Goal: Task Accomplishment & Management: Manage account settings

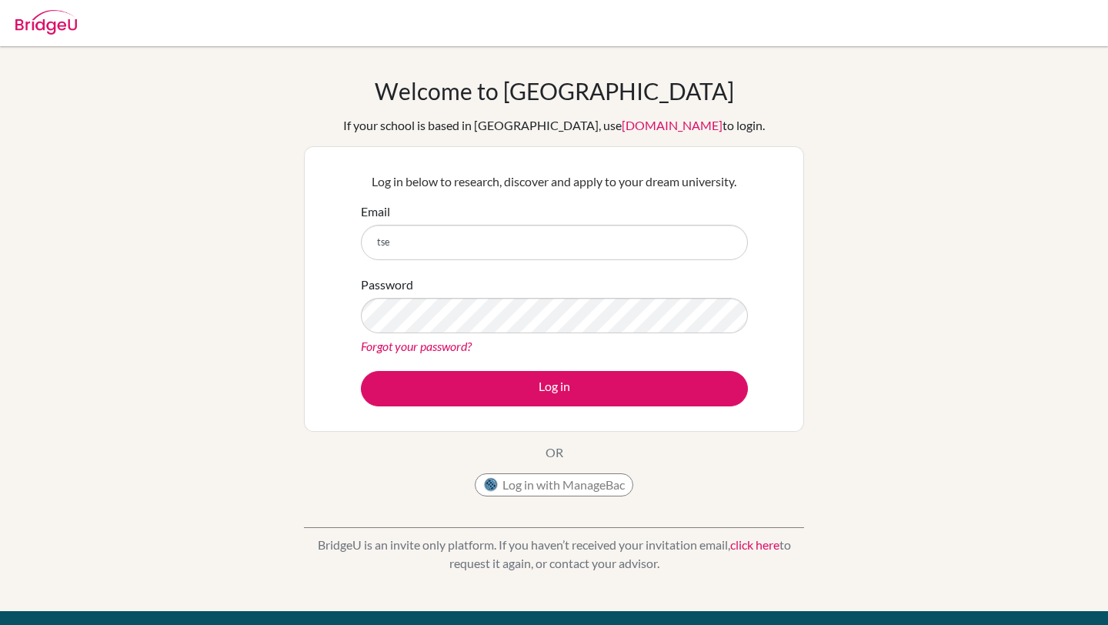
type input "[EMAIL_ADDRESS][DOMAIN_NAME]"
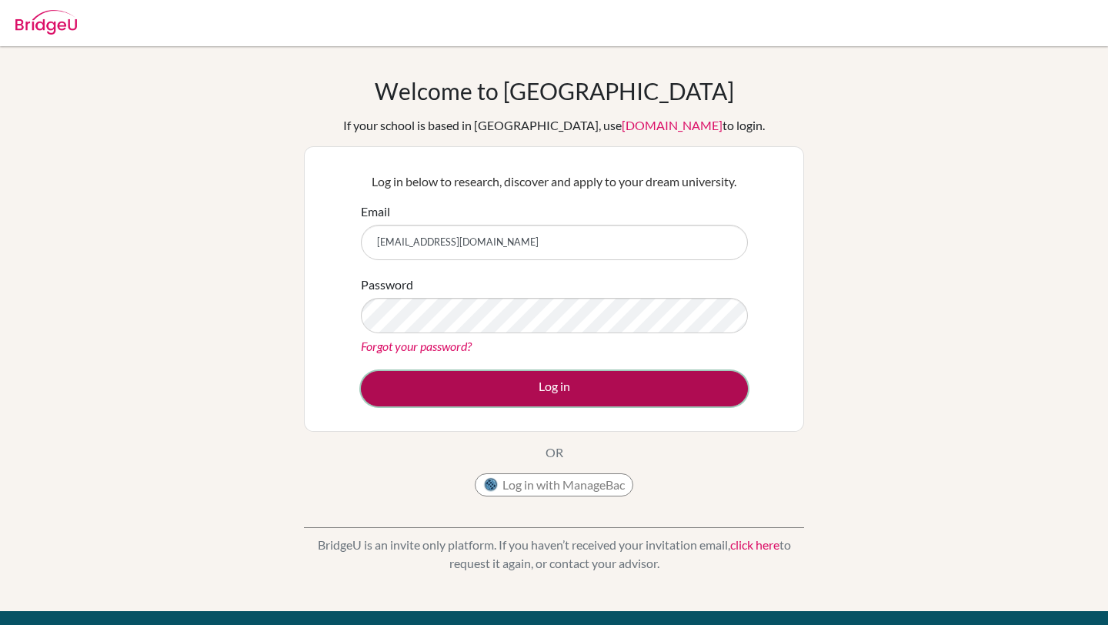
click at [546, 385] on button "Log in" at bounding box center [554, 388] width 387 height 35
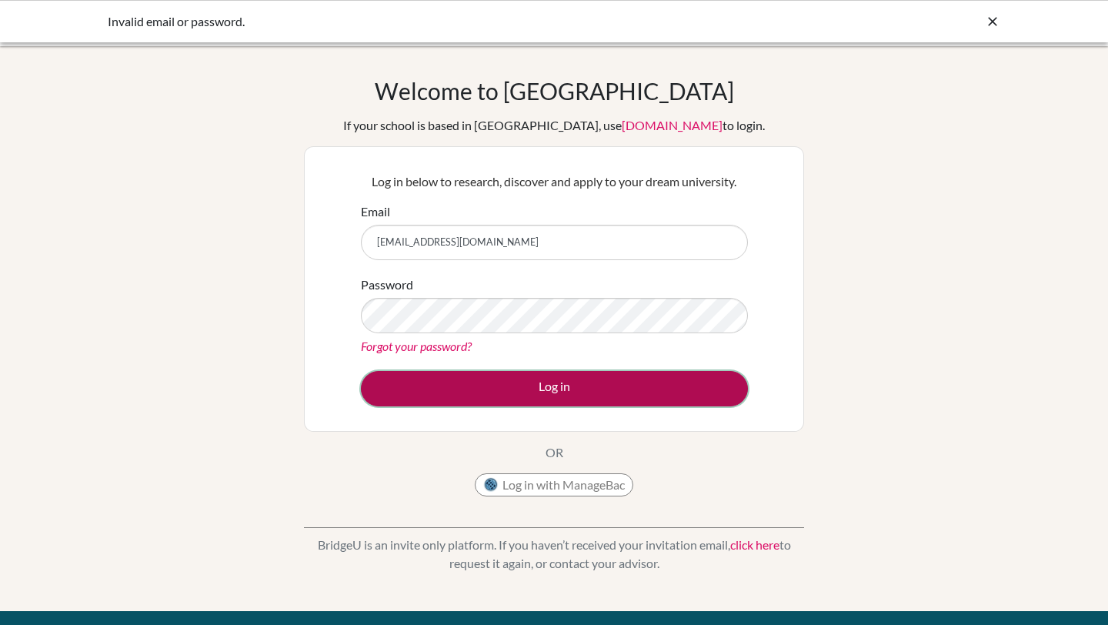
click at [650, 394] on button "Log in" at bounding box center [554, 388] width 387 height 35
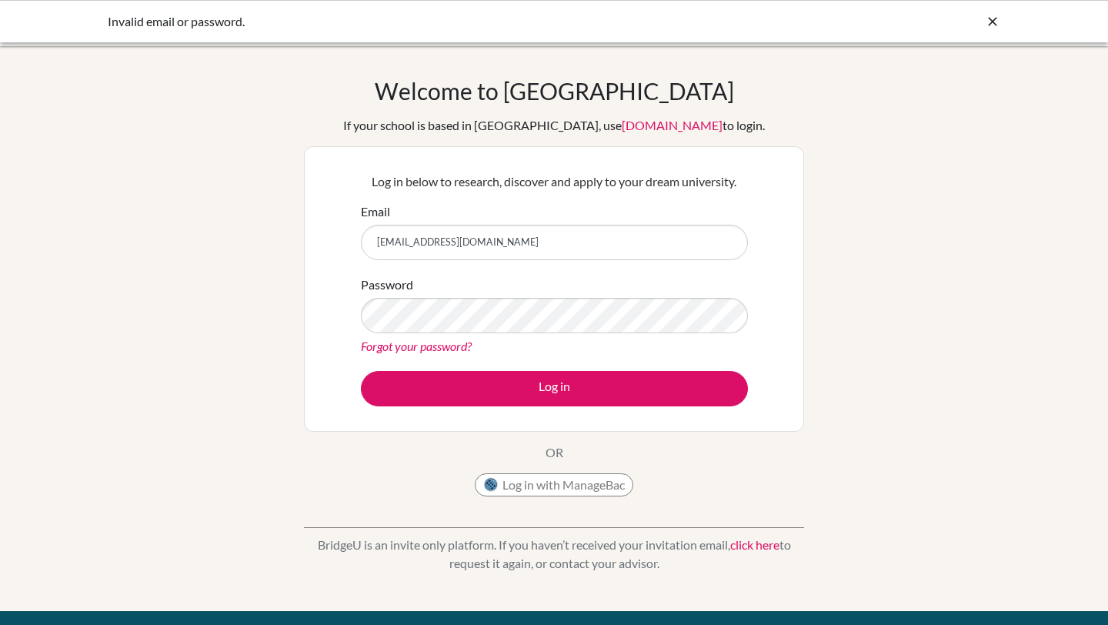
click at [471, 333] on div "Password Forgot your password?" at bounding box center [554, 316] width 387 height 80
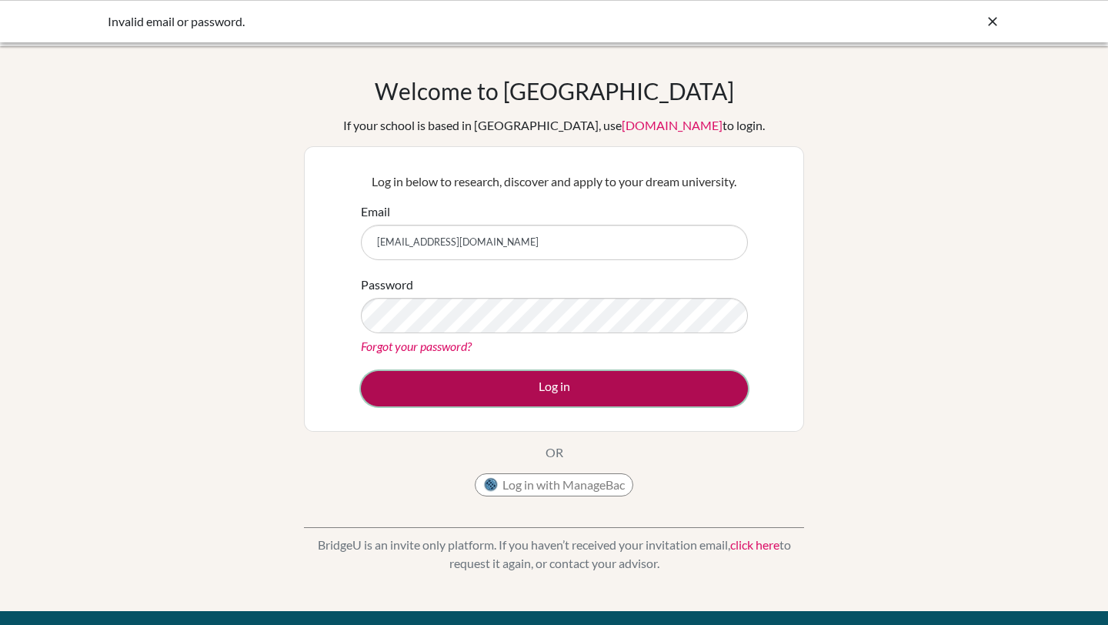
click at [664, 396] on button "Log in" at bounding box center [554, 388] width 387 height 35
